Goal: Task Accomplishment & Management: Use online tool/utility

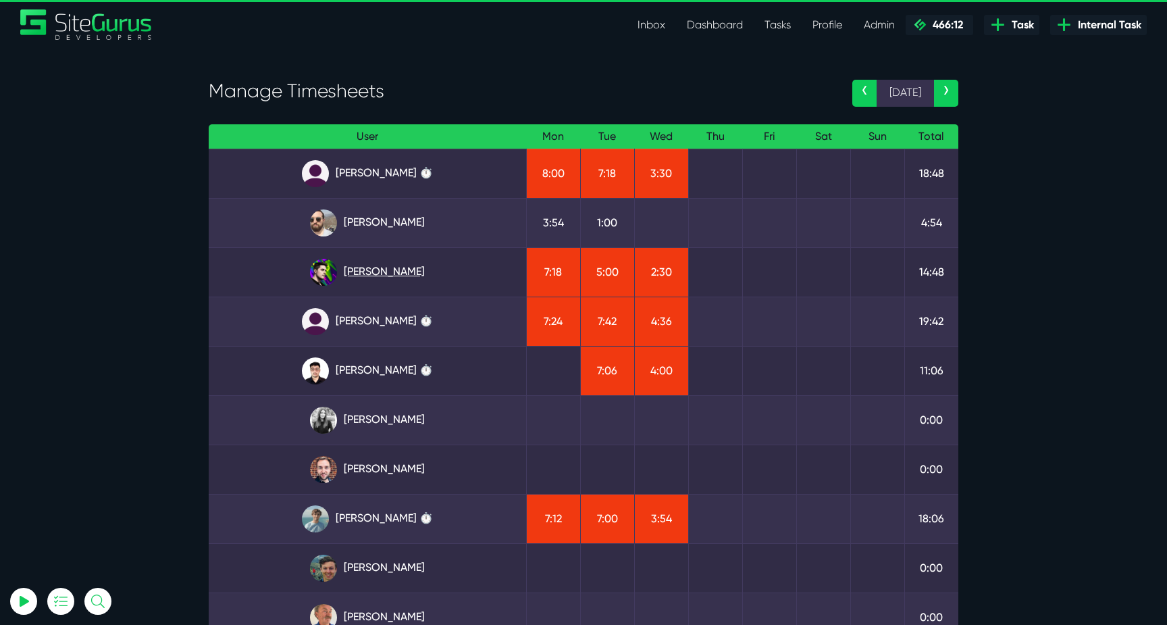
click at [405, 264] on link "Josh Carter" at bounding box center [367, 272] width 296 height 27
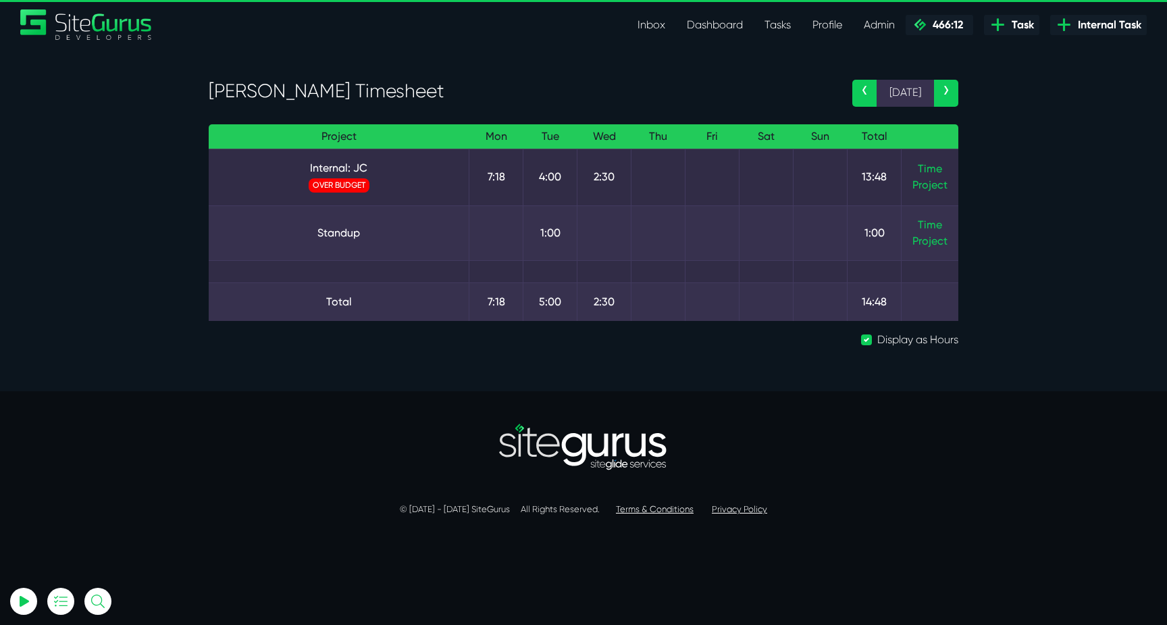
click at [943, 172] on td "Time Project" at bounding box center [929, 177] width 57 height 57
click at [925, 171] on link "Time" at bounding box center [930, 168] width 24 height 13
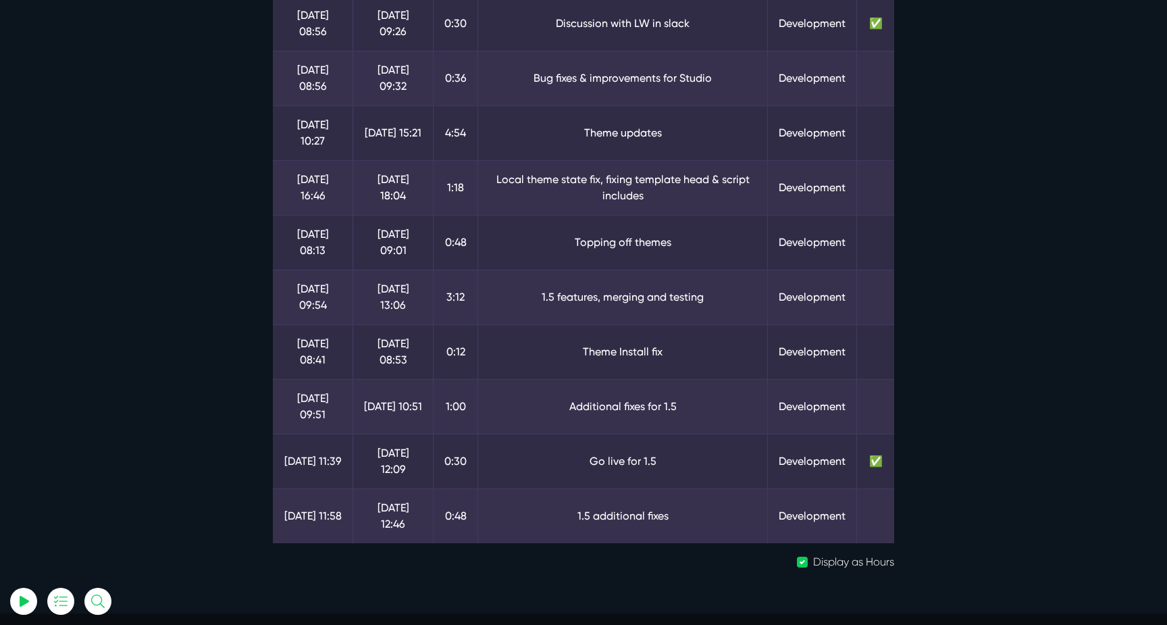
scroll to position [255, 0]
